Goal: Task Accomplishment & Management: Manage account settings

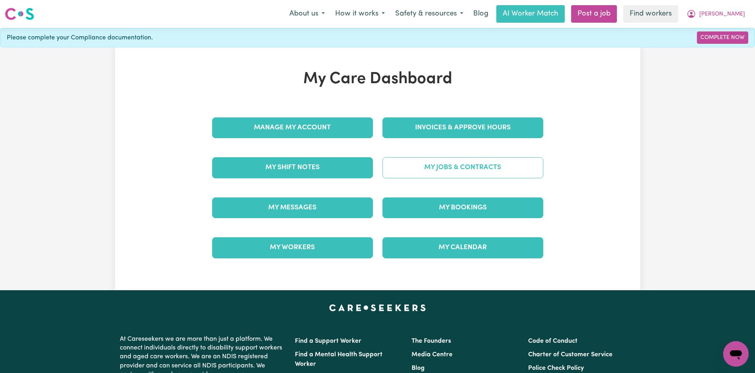
click at [440, 178] on div "My Jobs & Contracts" at bounding box center [463, 168] width 170 height 40
click at [441, 177] on link "My Jobs & Contracts" at bounding box center [463, 167] width 161 height 21
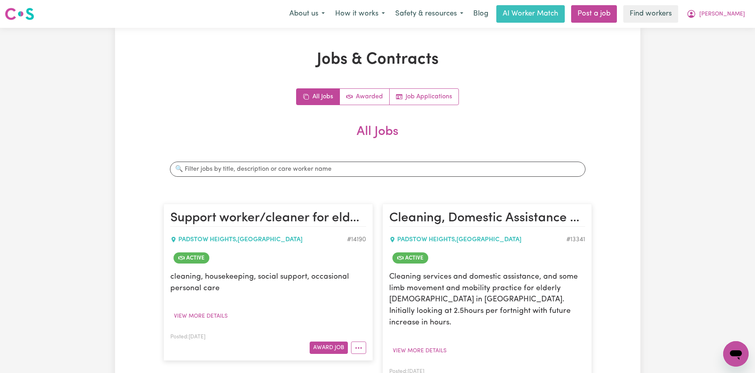
scroll to position [98, 0]
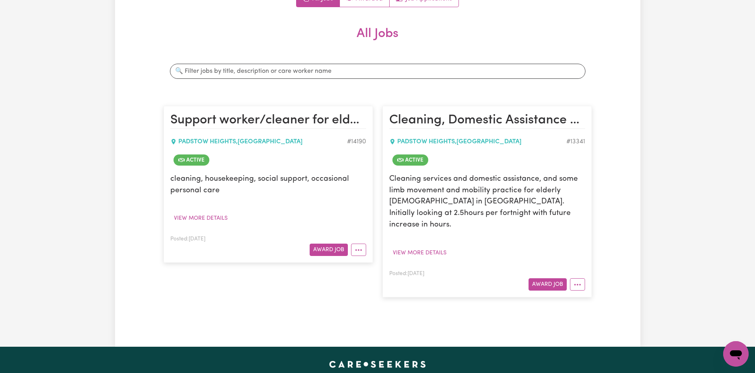
click at [577, 279] on article "Cleaning, Domestic Assistance and Therapy Supports [GEOGRAPHIC_DATA] , [GEOGRAP…" at bounding box center [487, 201] width 209 height 191
click at [580, 281] on icon "More options" at bounding box center [578, 285] width 8 height 8
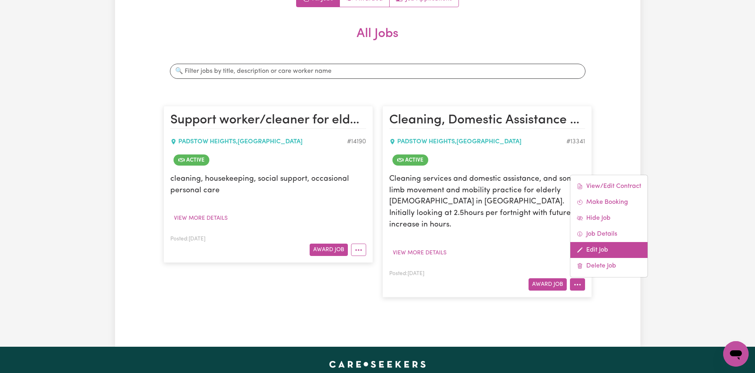
click at [609, 242] on link "Edit Job" at bounding box center [609, 250] width 77 height 16
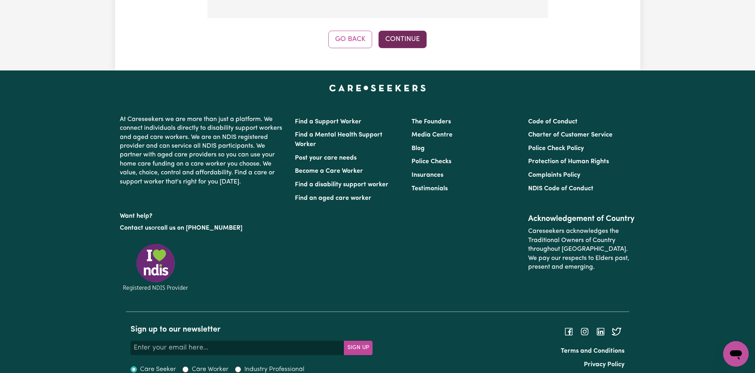
click at [407, 41] on button "Continue" at bounding box center [403, 40] width 48 height 18
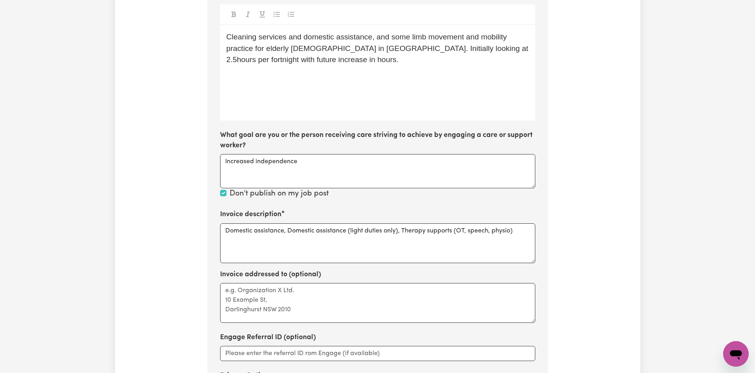
scroll to position [337, 0]
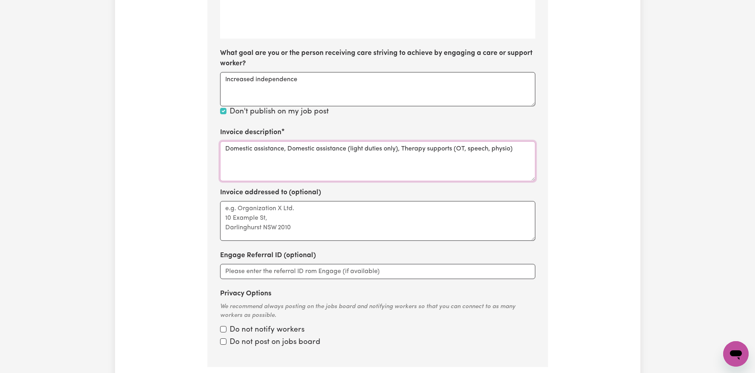
click at [352, 158] on textarea "Domestic assistance, Domestic assistance (light duties only), Therapy supports …" at bounding box center [377, 161] width 315 height 40
paste textarea "support"
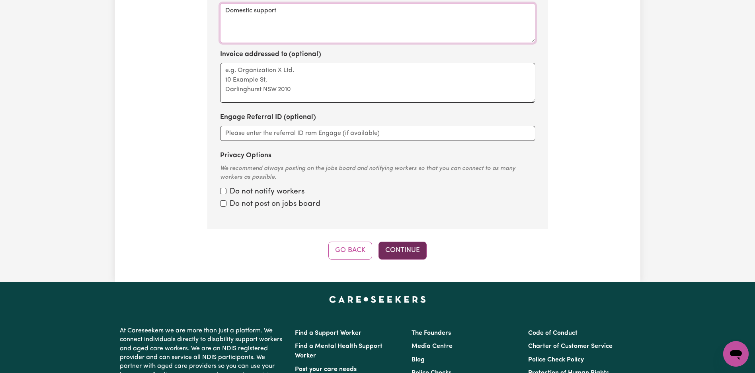
type textarea "Domestic support"
click at [402, 256] on button "Continue" at bounding box center [403, 251] width 48 height 18
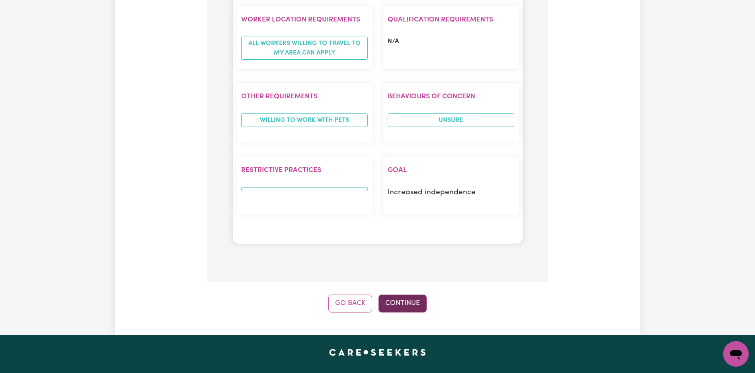
click at [399, 305] on button "Continue" at bounding box center [403, 304] width 48 height 18
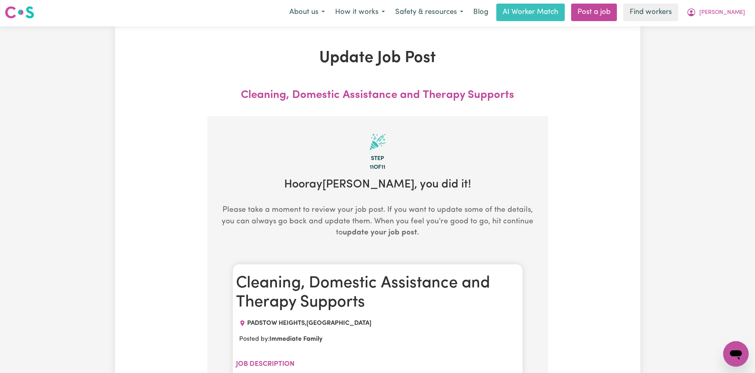
scroll to position [0, 0]
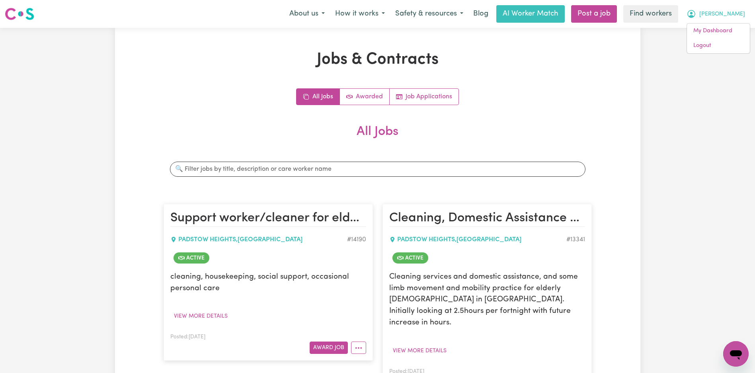
click at [562, 100] on div "All Jobs Awarded Job Applications" at bounding box center [378, 96] width 429 height 17
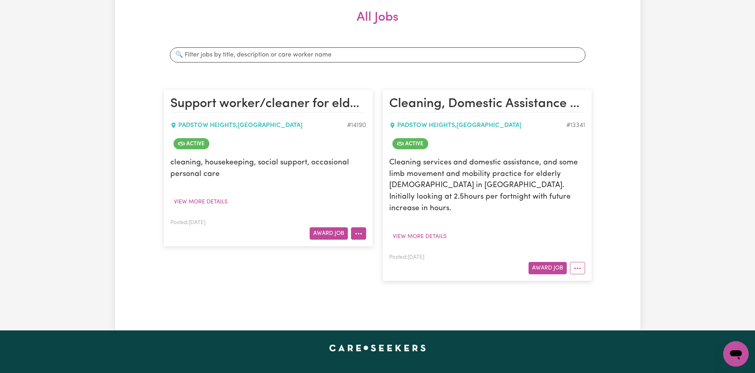
click at [360, 233] on button "More options" at bounding box center [358, 233] width 15 height 12
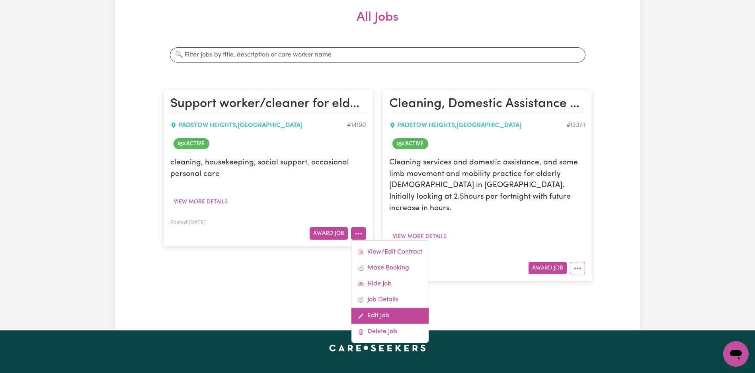
click at [379, 317] on link "Edit Job" at bounding box center [390, 316] width 77 height 16
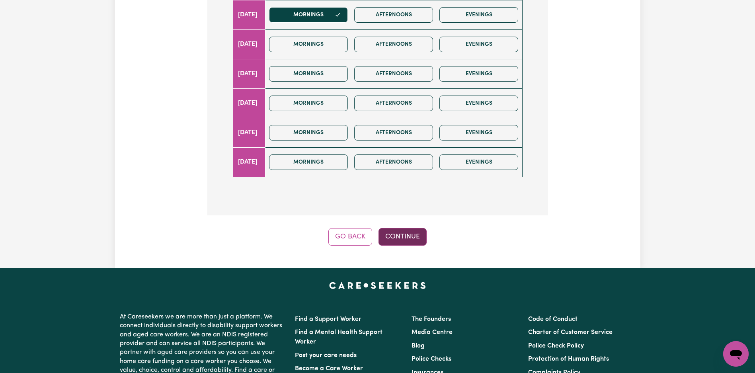
click at [405, 229] on button "Continue" at bounding box center [403, 237] width 48 height 18
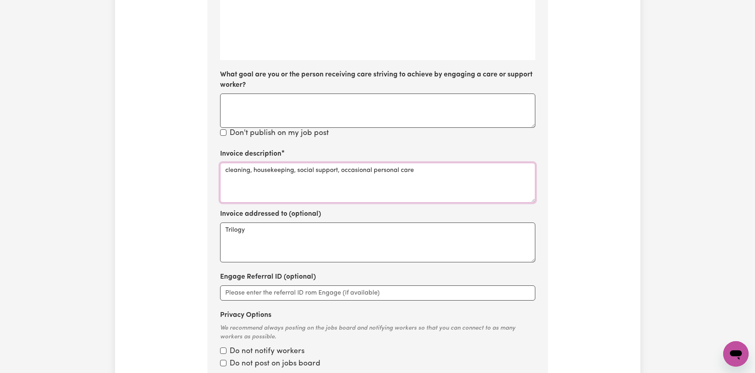
click at [359, 180] on textarea "cleaning, housekeeping, social support, occasional personal care" at bounding box center [377, 183] width 315 height 40
paste textarea "Domestic support"
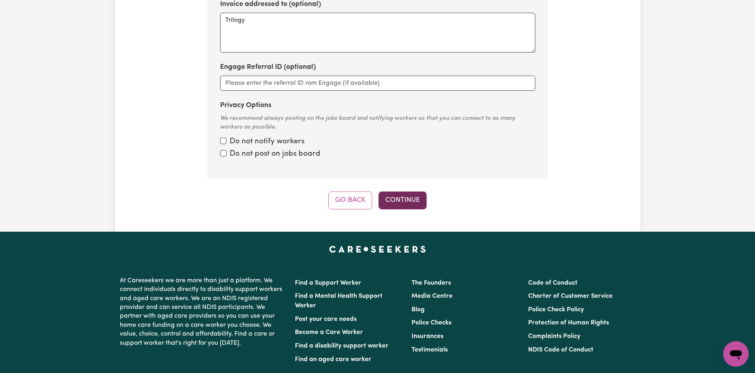
type textarea "Domestic support"
click at [411, 202] on button "Continue" at bounding box center [403, 201] width 48 height 18
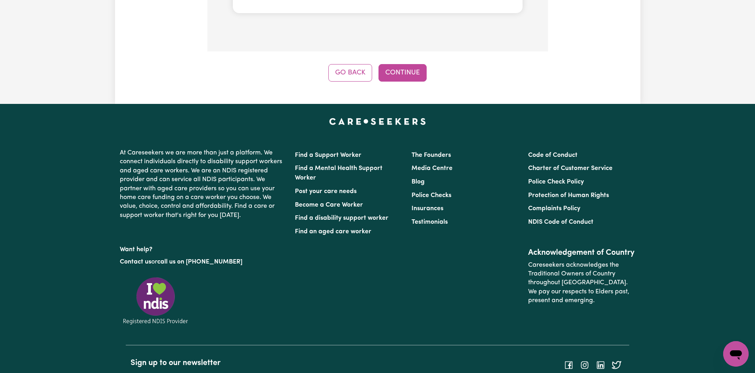
scroll to position [675, 0]
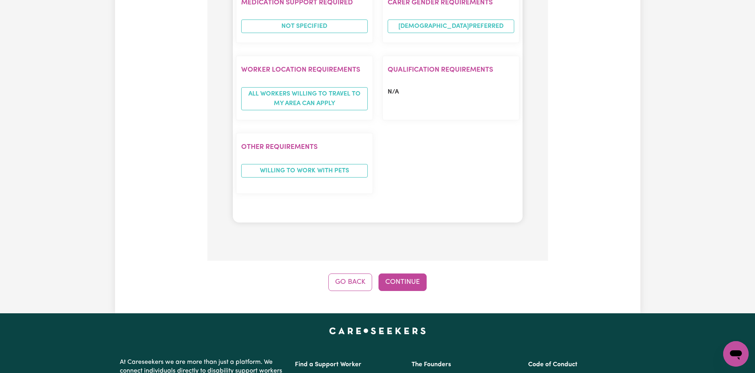
click at [402, 278] on button "Continue" at bounding box center [403, 283] width 48 height 18
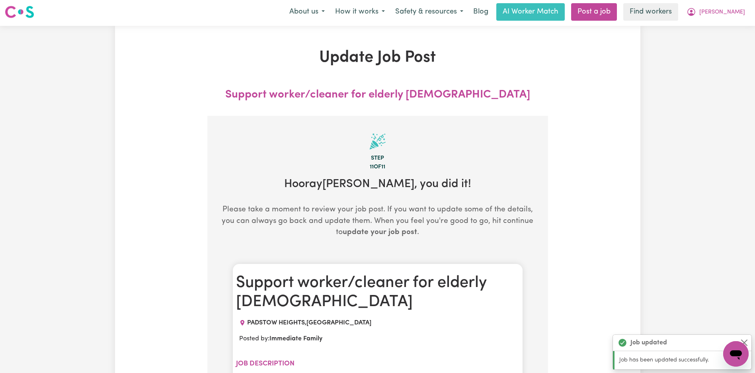
scroll to position [0, 0]
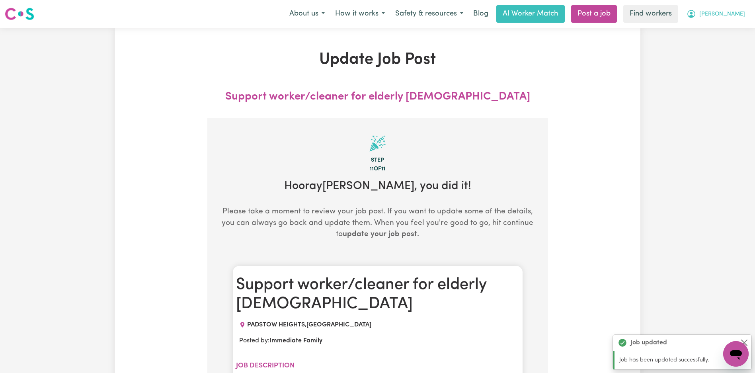
click at [696, 11] on icon "My Account" at bounding box center [692, 14] width 8 height 8
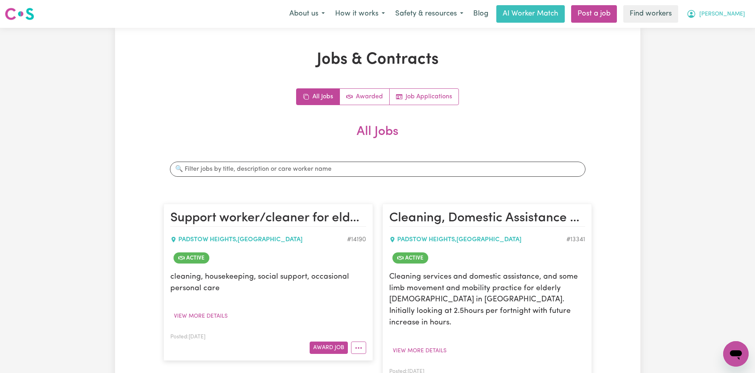
click at [740, 10] on span "[PERSON_NAME]" at bounding box center [723, 14] width 46 height 9
click at [725, 41] on link "Logout" at bounding box center [718, 45] width 63 height 15
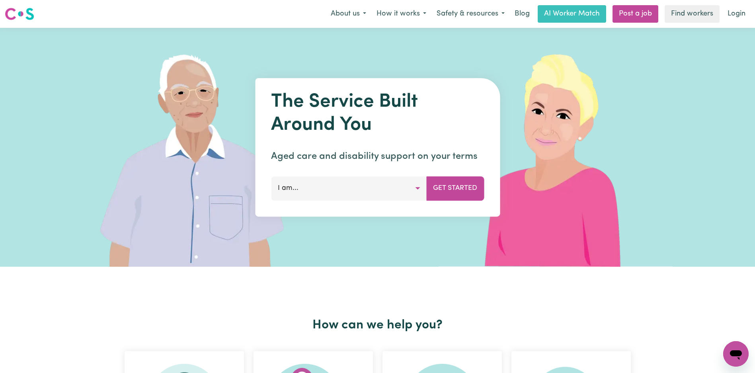
click at [740, 10] on link "Login" at bounding box center [736, 14] width 27 height 18
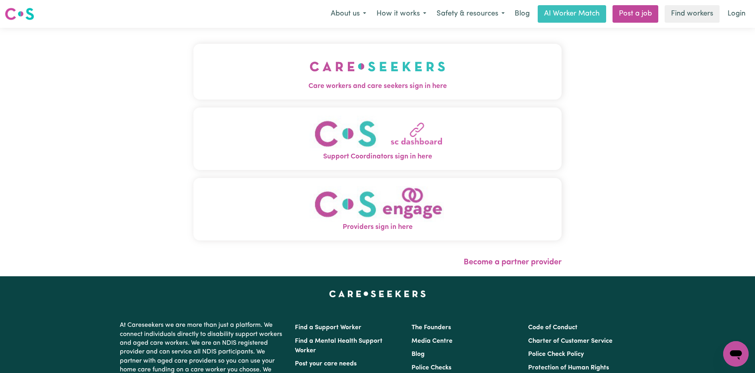
click at [228, 74] on button "Care workers and care seekers sign in here" at bounding box center [378, 72] width 368 height 56
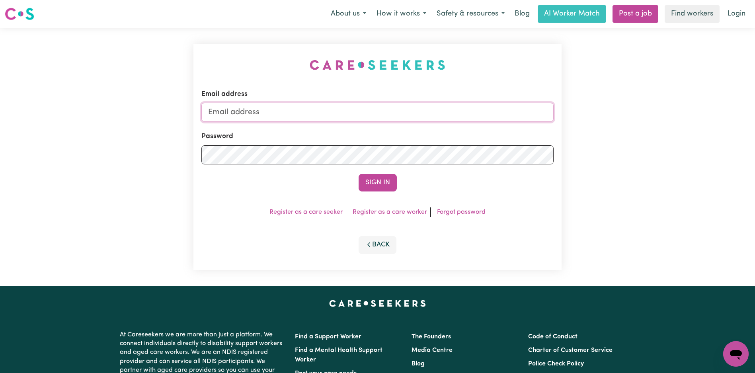
click at [390, 115] on input "Email address" at bounding box center [378, 112] width 352 height 19
type input "superuser~[EMAIL_ADDRESS][DOMAIN_NAME]"
click at [387, 188] on button "Sign In" at bounding box center [378, 183] width 38 height 18
